Goal: Find specific page/section: Find specific page/section

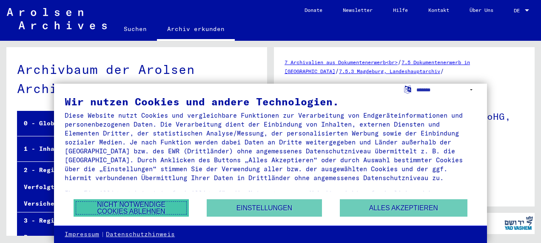
click at [151, 207] on button "Nicht notwendige Cookies ablehnen" at bounding box center [131, 208] width 115 height 17
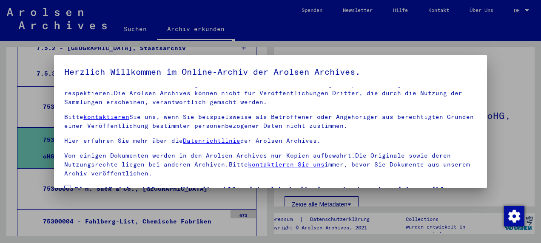
scroll to position [67, 0]
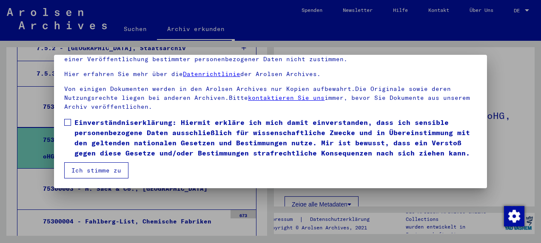
click at [82, 170] on button "Ich stimme zu" at bounding box center [96, 171] width 64 height 16
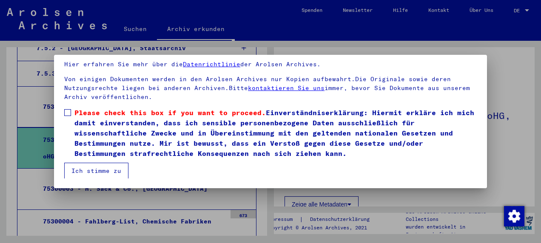
click at [94, 171] on button "Ich stimme zu" at bounding box center [96, 171] width 64 height 16
click at [66, 113] on span at bounding box center [67, 112] width 7 height 7
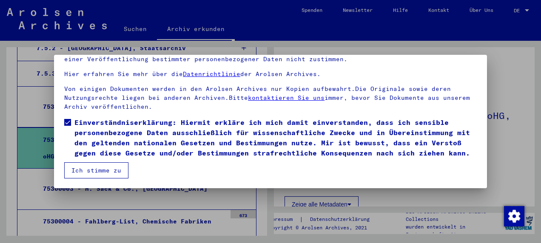
click at [101, 169] on button "Ich stimme zu" at bounding box center [96, 171] width 64 height 16
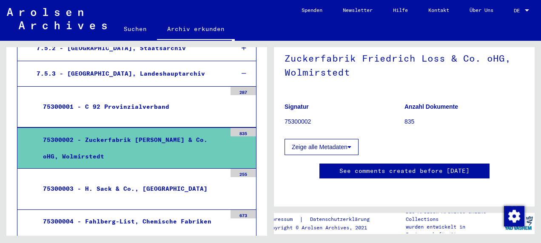
scroll to position [103, 0]
click at [409, 167] on link "See comments created before [DATE]" at bounding box center [405, 171] width 130 height 9
click at [350, 144] on icon at bounding box center [350, 147] width 4 height 6
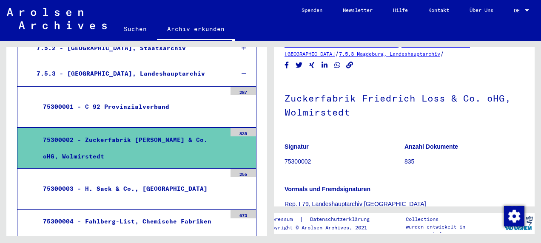
scroll to position [11, 0]
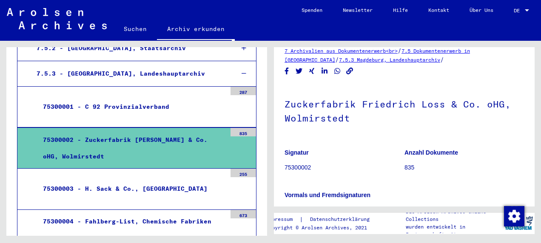
click at [235, 128] on div "835" at bounding box center [244, 132] width 26 height 9
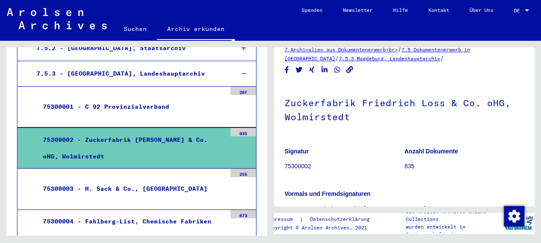
scroll to position [0, 0]
